Goal: Task Accomplishment & Management: Complete application form

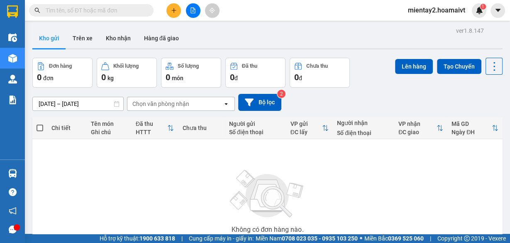
drag, startPoint x: 0, startPoint y: 0, endPoint x: 172, endPoint y: 11, distance: 171.9
click at [172, 11] on icon "plus" at bounding box center [174, 10] width 6 height 6
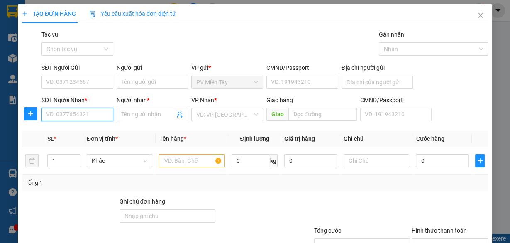
click at [90, 114] on input "SĐT Người Nhận *" at bounding box center [78, 114] width 72 height 13
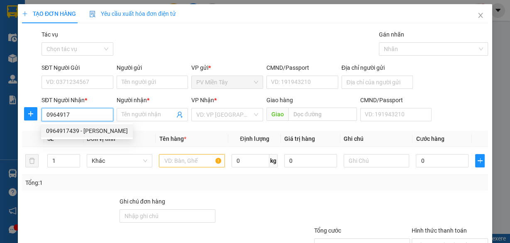
click at [69, 131] on div "0964917439 - [PERSON_NAME]" at bounding box center [87, 130] width 82 height 9
type input "0964917439"
type input "vinh"
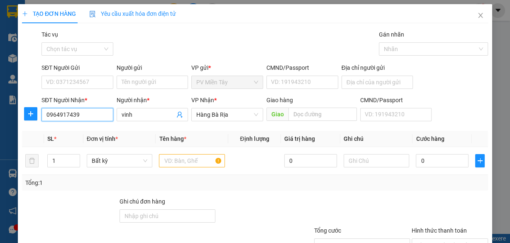
click at [86, 114] on input "0964917439" at bounding box center [78, 114] width 72 height 13
type input "0964719"
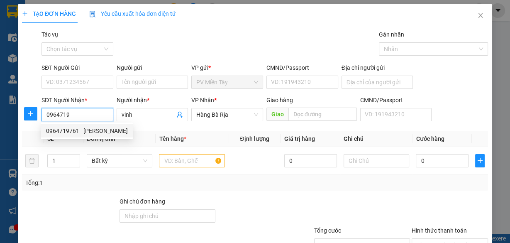
click at [89, 130] on div "0964719761 - [PERSON_NAME]" at bounding box center [87, 130] width 82 height 9
type input "0909622333 52 [PERSON_NAME] 5A BTan"
type input "0964719761"
type input "hoang"
type input "[PERSON_NAME]"
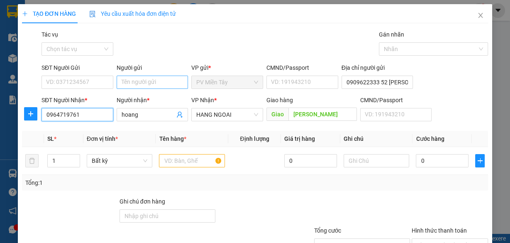
type input "0964719761"
click at [137, 81] on input "Người gửi" at bounding box center [153, 82] width 72 height 13
type input "tx [PERSON_NAME]"
click at [175, 164] on input "text" at bounding box center [192, 160] width 66 height 13
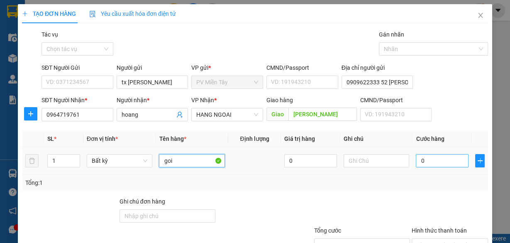
type input "goi"
click at [439, 164] on input "0" at bounding box center [442, 160] width 53 height 13
type input "4"
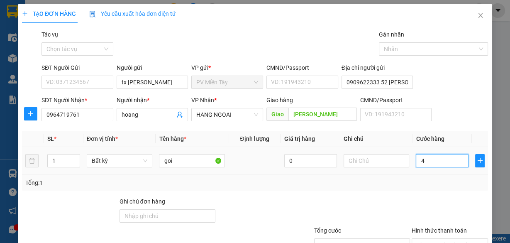
type input "40"
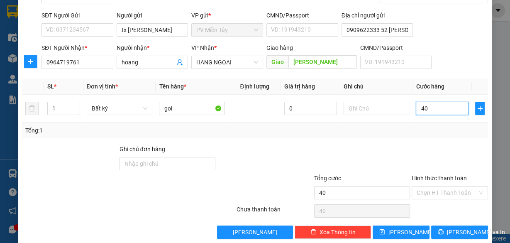
scroll to position [63, 0]
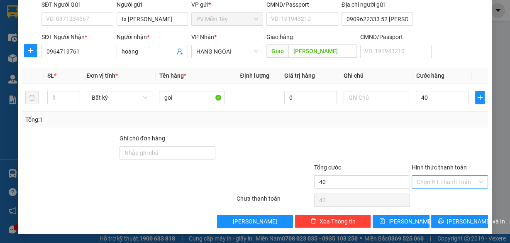
type input "40.000"
click at [446, 179] on input "Hình thức thanh toán" at bounding box center [447, 182] width 61 height 12
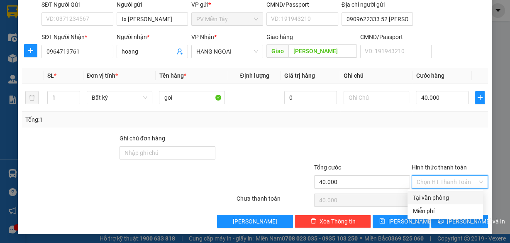
click at [441, 193] on div "Tại văn phòng" at bounding box center [446, 197] width 66 height 9
type input "0"
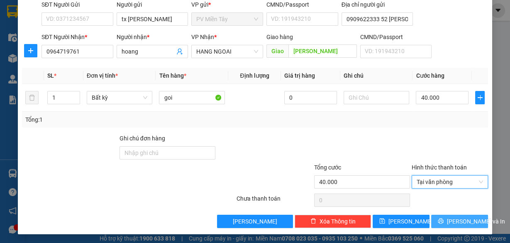
click at [451, 218] on span "[PERSON_NAME] và In" at bounding box center [476, 221] width 58 height 9
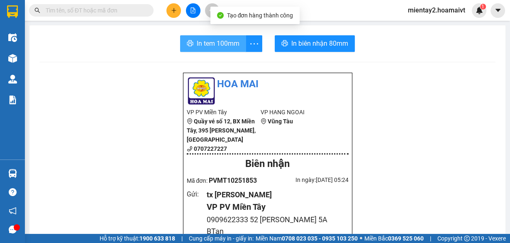
click at [230, 43] on span "In tem 100mm" at bounding box center [218, 43] width 43 height 10
